Goal: Transaction & Acquisition: Purchase product/service

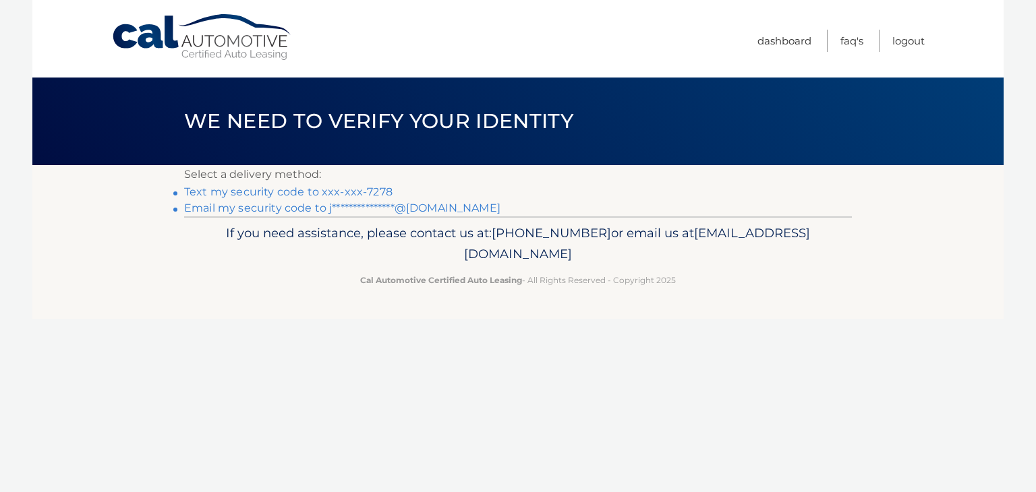
click at [275, 192] on link "Text my security code to xxx-xxx-7278" at bounding box center [288, 192] width 208 height 13
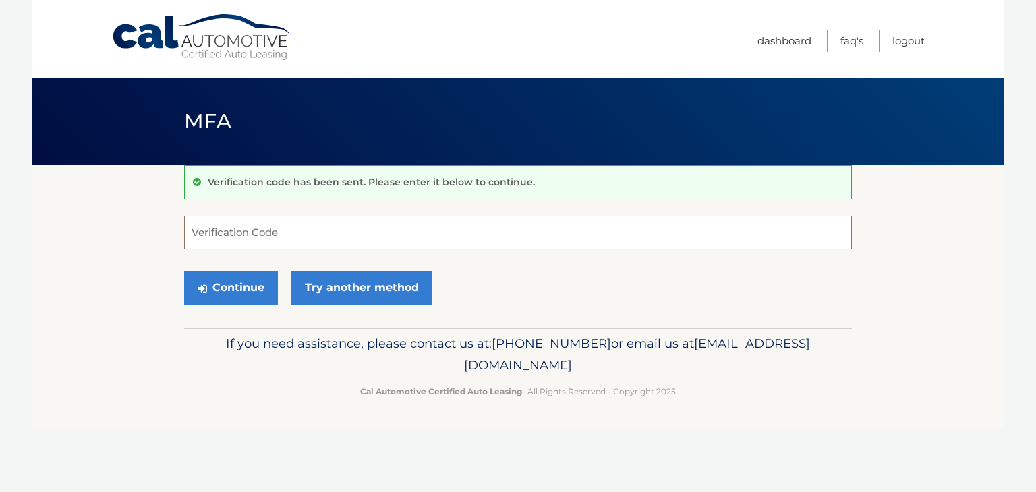
click at [302, 231] on input "Verification Code" at bounding box center [518, 233] width 668 height 34
click at [243, 231] on input "Verification Code" at bounding box center [518, 233] width 668 height 34
type input "473534"
click at [206, 283] on icon "submit" at bounding box center [202, 288] width 9 height 11
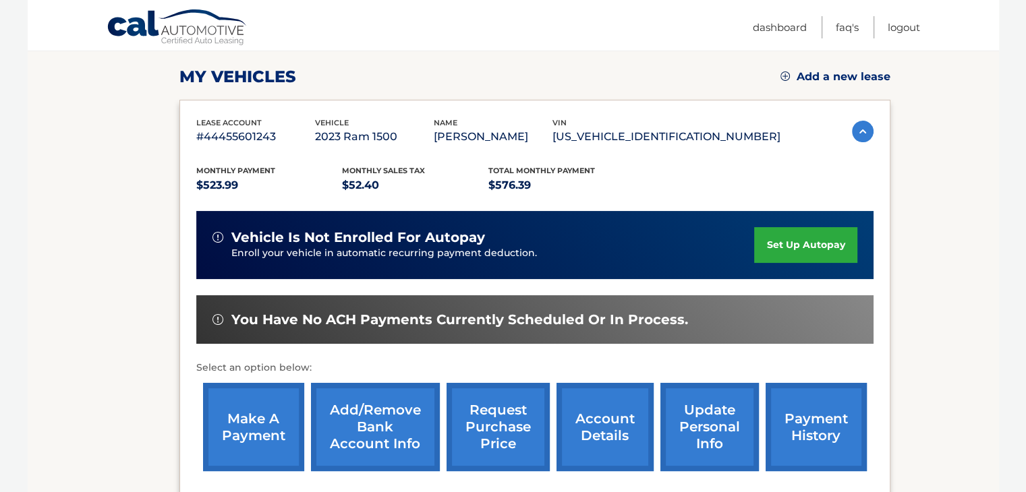
scroll to position [270, 0]
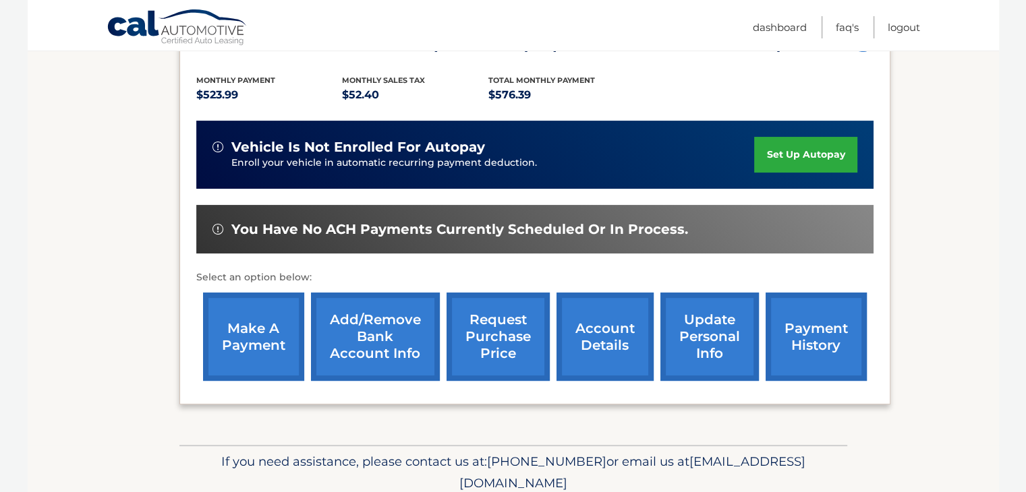
click at [267, 343] on link "make a payment" at bounding box center [253, 337] width 101 height 88
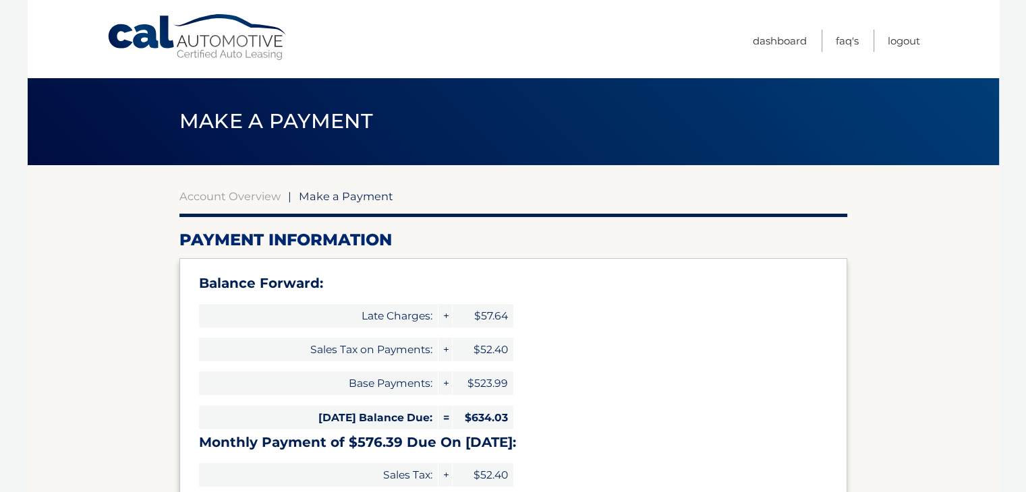
type input "1210.42"
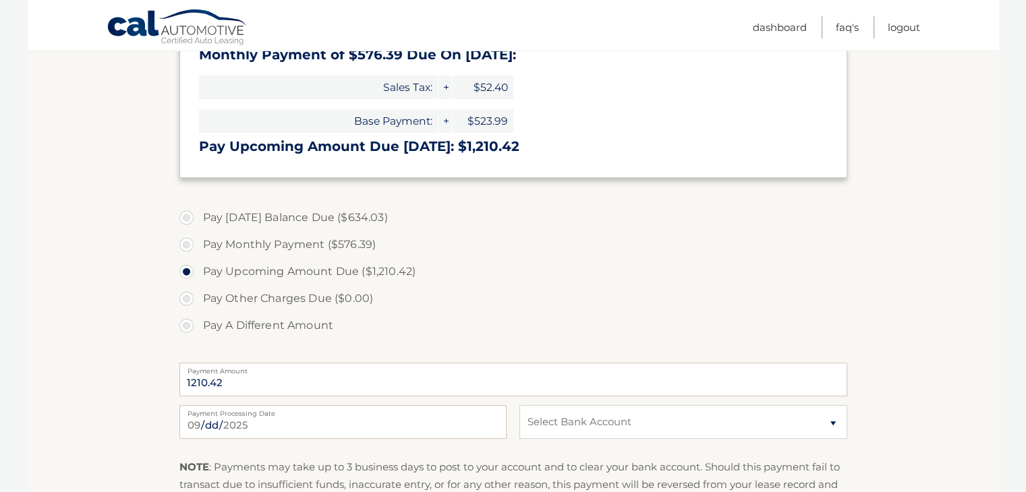
scroll to position [405, 0]
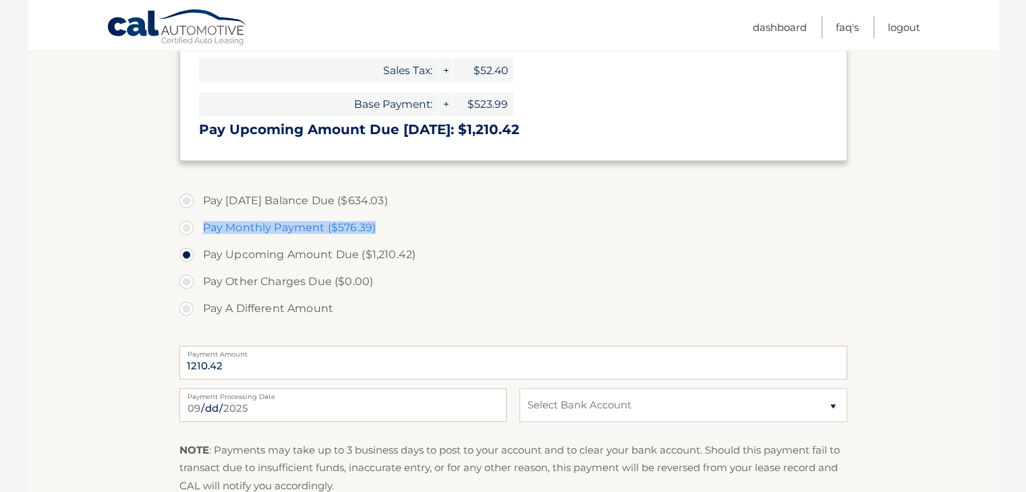
click at [185, 231] on label "Pay Monthly Payment ($576.39)" at bounding box center [513, 228] width 668 height 27
click at [185, 231] on input "Pay Monthly Payment ($576.39)" at bounding box center [191, 226] width 13 height 22
radio input "true"
type input "576.39"
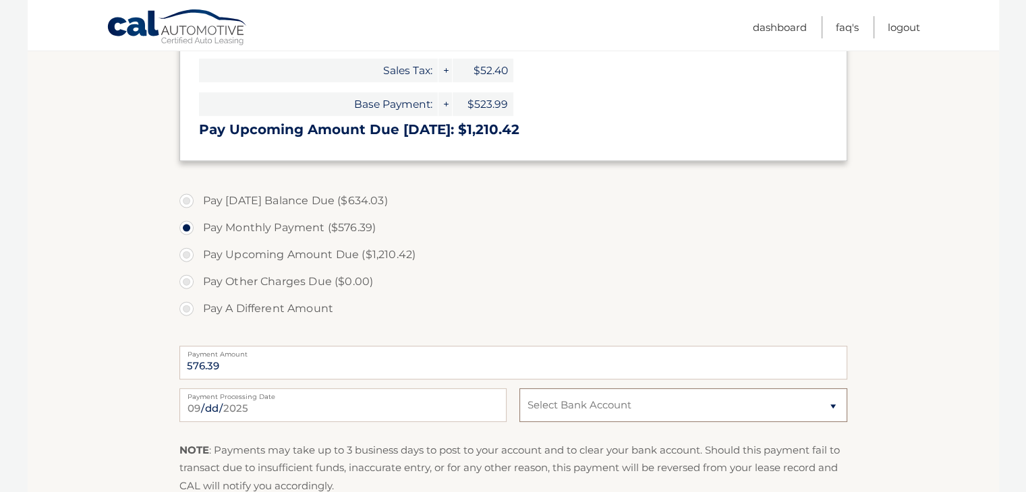
click at [565, 409] on select "Select Bank Account Checking CLEARVIEW FEDERAL CREDIT UNION *****3436 Checking …" at bounding box center [682, 406] width 327 height 34
click at [519, 389] on select "Select Bank Account Checking CLEARVIEW FEDERAL CREDIT UNION *****3436 Checking …" at bounding box center [682, 406] width 327 height 34
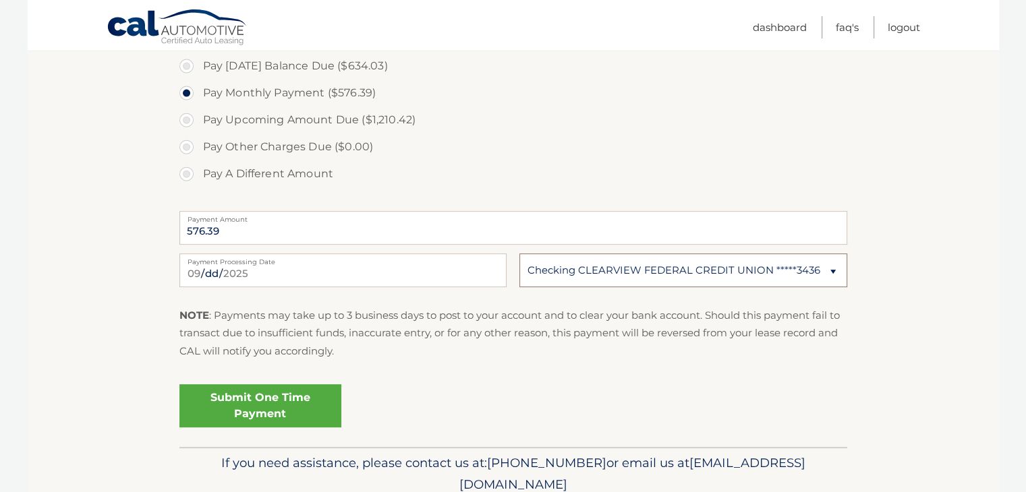
click at [561, 269] on select "Select Bank Account Checking CLEARVIEW FEDERAL CREDIT UNION *****3436 Checking …" at bounding box center [682, 271] width 327 height 34
select select "ZGMxNWYwODItMGMyYS00YzU3LTg0ODQtZDRkZmY0Nzg1ZTA0"
click at [519, 254] on select "Select Bank Account Checking CLEARVIEW FEDERAL CREDIT UNION *****3436 Checking …" at bounding box center [682, 271] width 327 height 34
click at [526, 376] on fieldset "Pay [DATE] Balance Due ($634.03) Pay Monthly Payment ($576.39) Pay Upcoming Amo…" at bounding box center [513, 247] width 668 height 399
click at [270, 402] on link "Submit One Time Payment" at bounding box center [260, 405] width 162 height 43
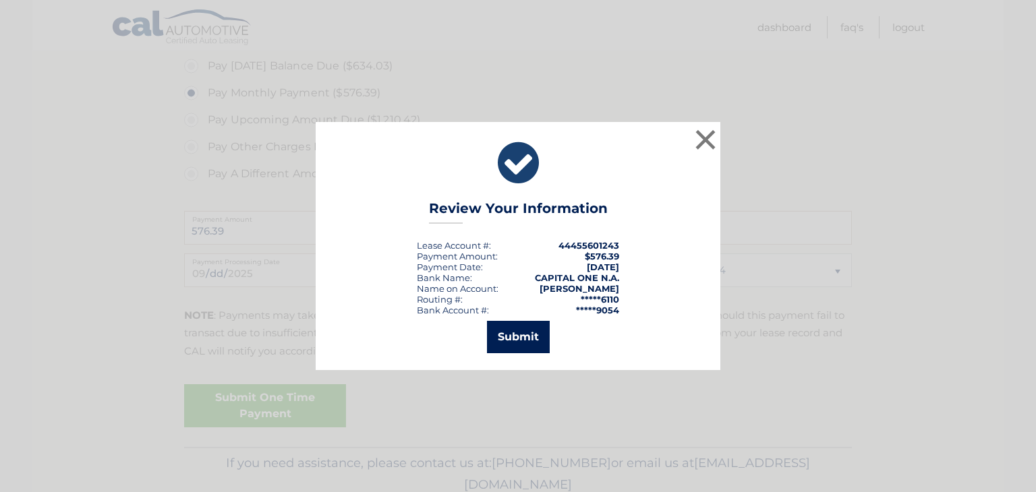
click at [512, 333] on button "Submit" at bounding box center [518, 337] width 63 height 32
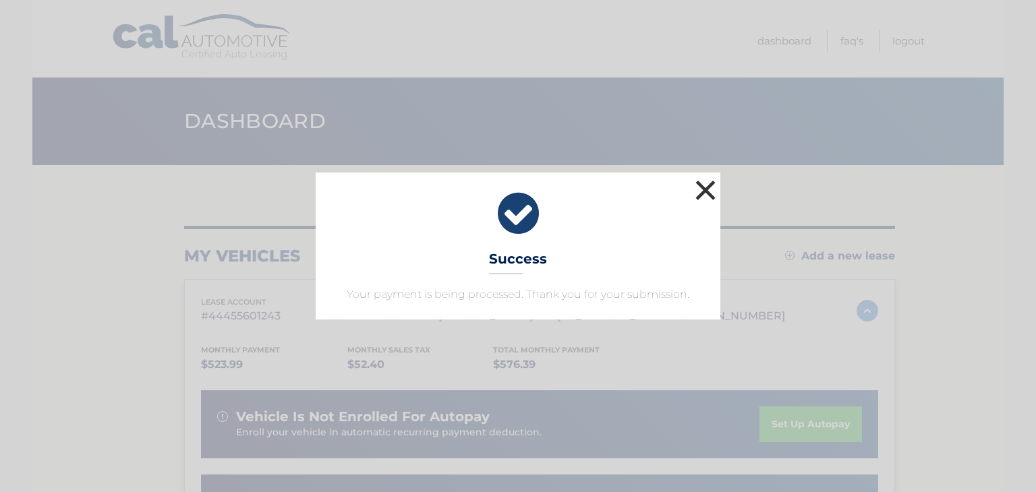
click at [701, 198] on button "×" at bounding box center [705, 190] width 27 height 27
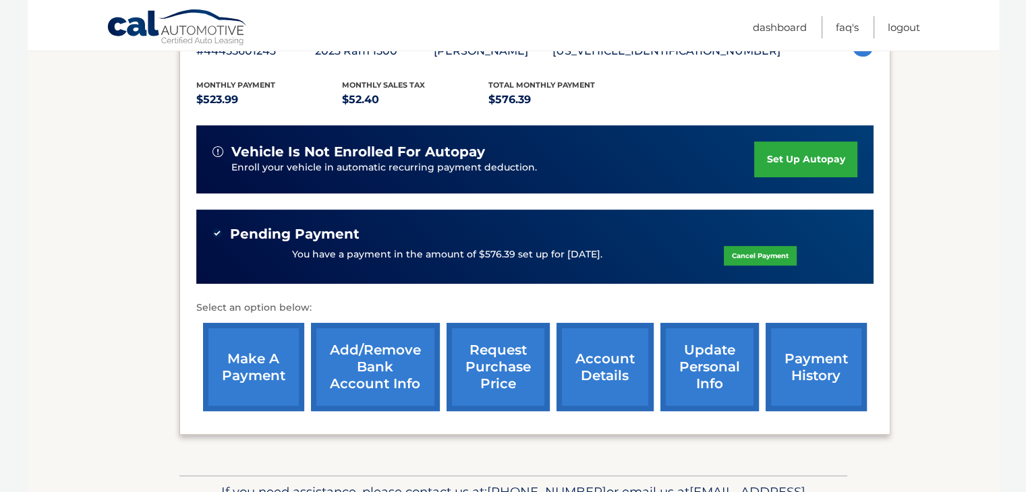
scroll to position [349, 0]
